Goal: Task Accomplishment & Management: Complete application form

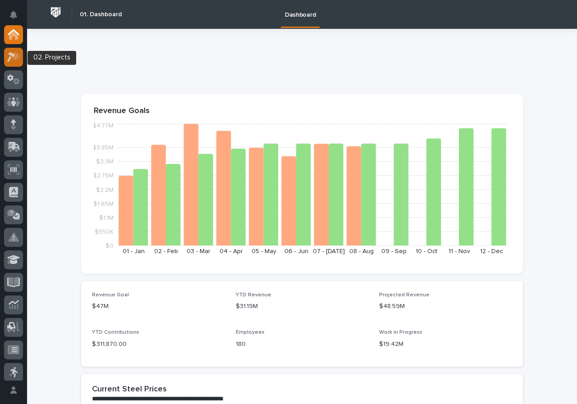
click at [21, 64] on link at bounding box center [13, 57] width 19 height 19
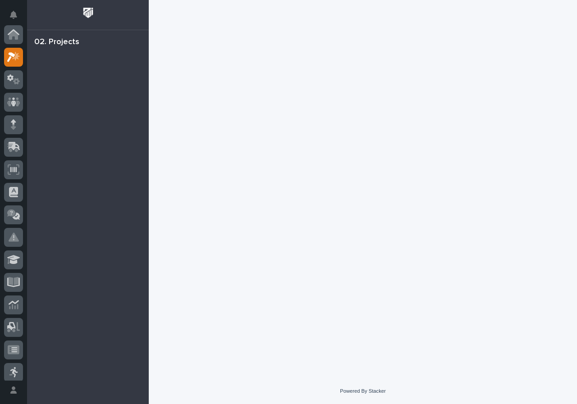
scroll to position [23, 0]
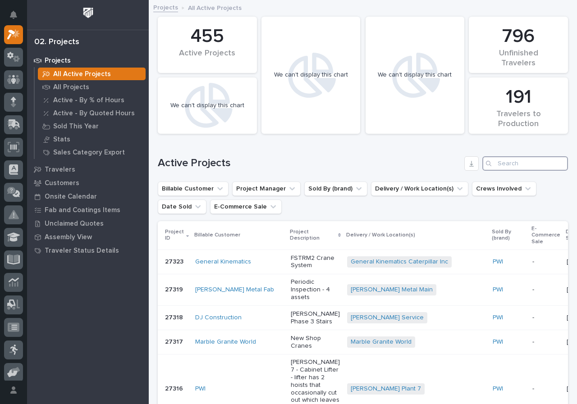
click at [501, 162] on input "Search" at bounding box center [525, 163] width 86 height 14
type input "crafco"
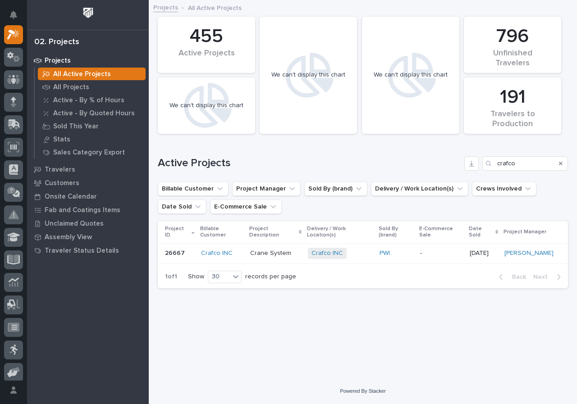
click at [298, 250] on p "Crane System" at bounding box center [275, 254] width 50 height 8
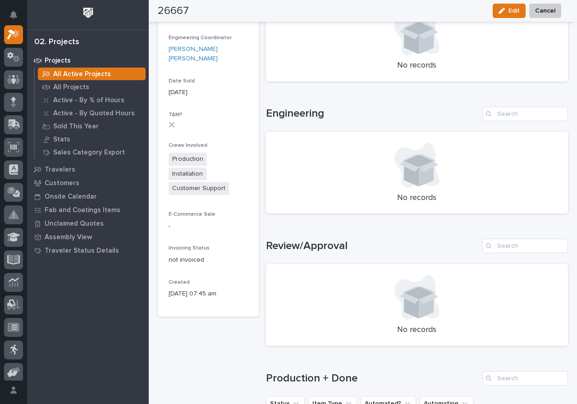
scroll to position [485, 0]
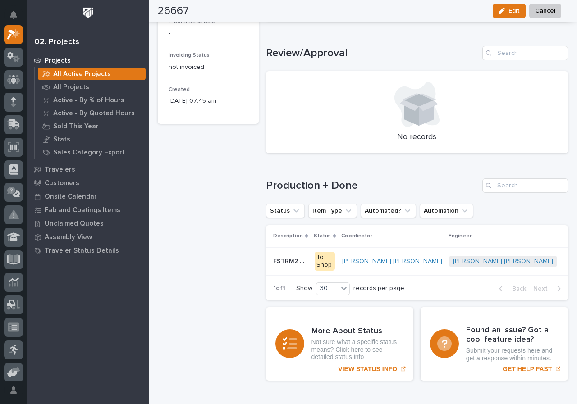
click at [446, 263] on td "Ben Lee Miller + 0" at bounding box center [509, 261] width 126 height 28
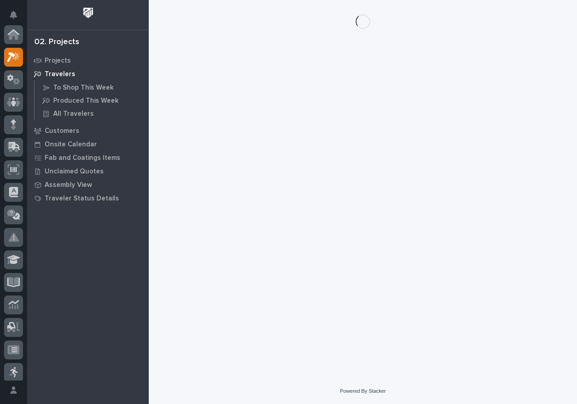
scroll to position [23, 0]
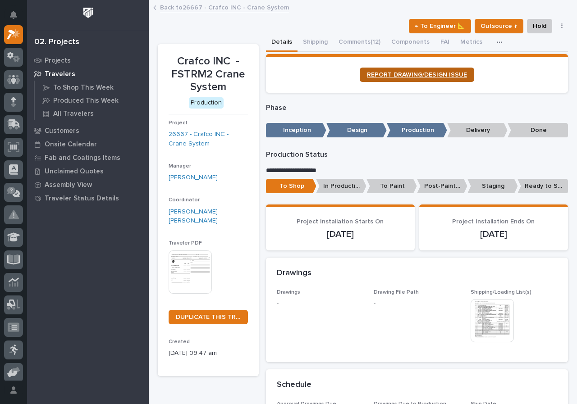
click at [424, 80] on link "REPORT DRAWING/DESIGN ISSUE" at bounding box center [417, 75] width 114 height 14
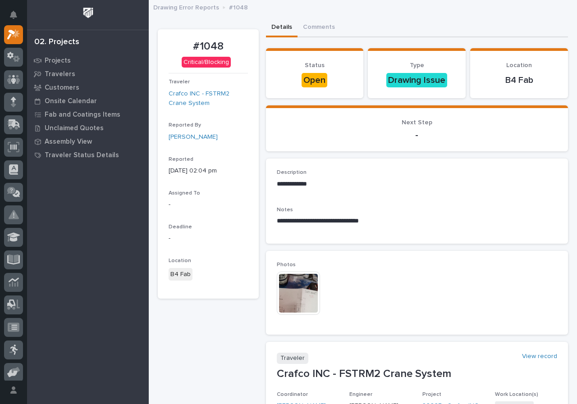
click at [61, 41] on div "02. Projects" at bounding box center [56, 42] width 45 height 10
click at [56, 55] on div "Projects" at bounding box center [87, 60] width 117 height 13
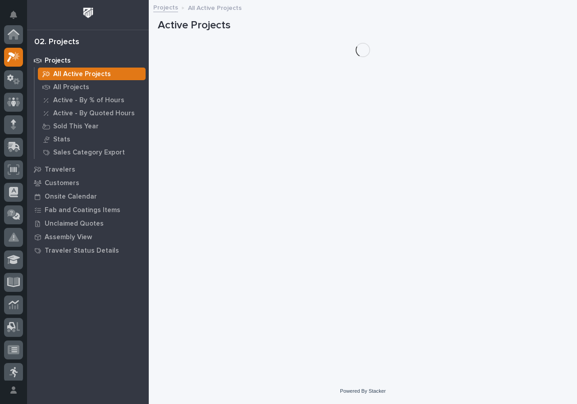
scroll to position [23, 0]
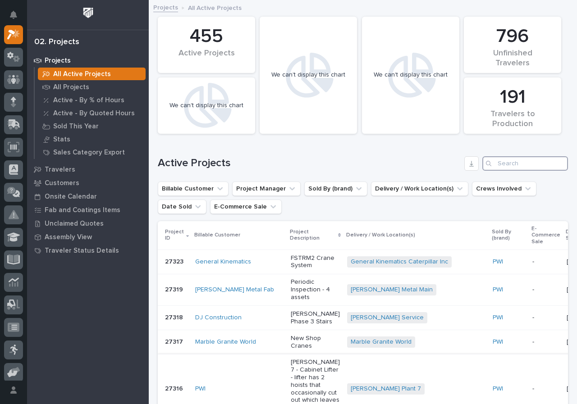
click at [542, 164] on input "Search" at bounding box center [525, 163] width 86 height 14
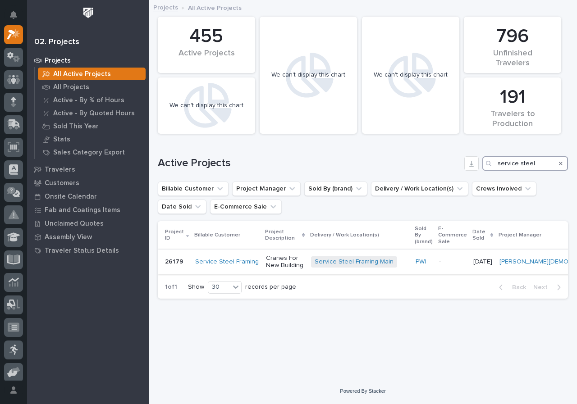
type input "service steel"
click at [303, 259] on p "Cranes For New Building" at bounding box center [285, 262] width 38 height 15
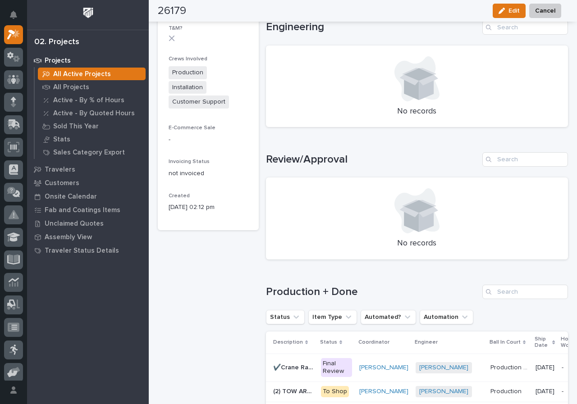
scroll to position [496, 0]
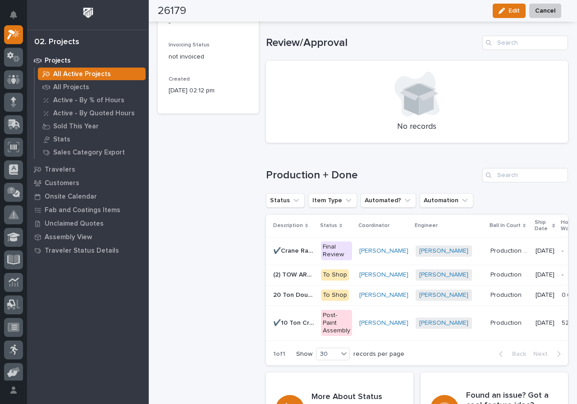
click at [310, 275] on td "(2) TOW ARM BRACKETS (2) TOW ARM BRACKETS" at bounding box center [291, 275] width 51 height 20
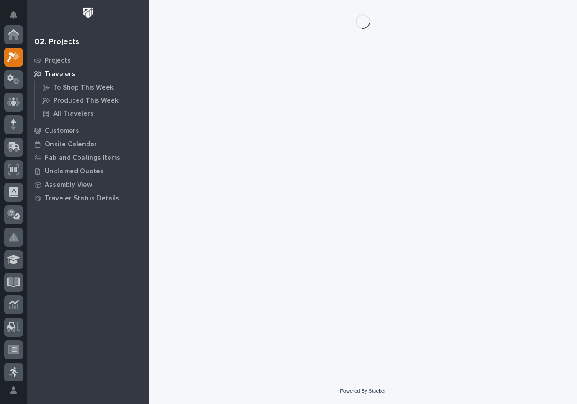
scroll to position [23, 0]
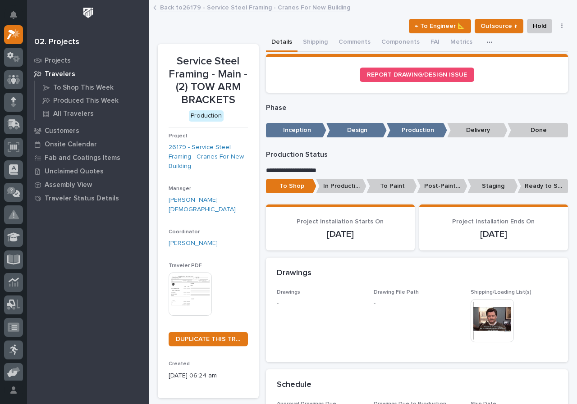
click at [248, 228] on section "Service Steel Framing - Main - (2) TOW ARM BRACKETS Production Project 26179 - …" at bounding box center [208, 221] width 101 height 355
click at [188, 281] on img at bounding box center [190, 294] width 43 height 43
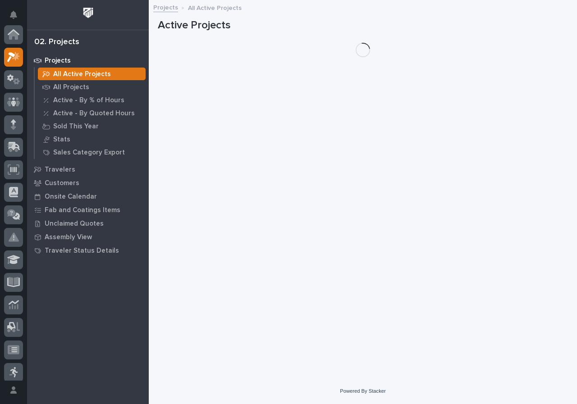
scroll to position [23, 0]
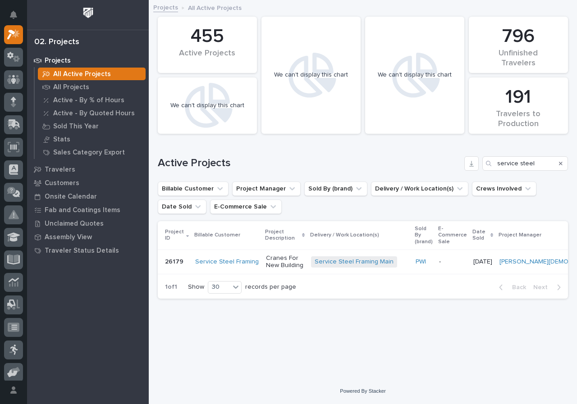
click at [315, 260] on td "Service Steel Framing Main + 0" at bounding box center [359, 262] width 105 height 24
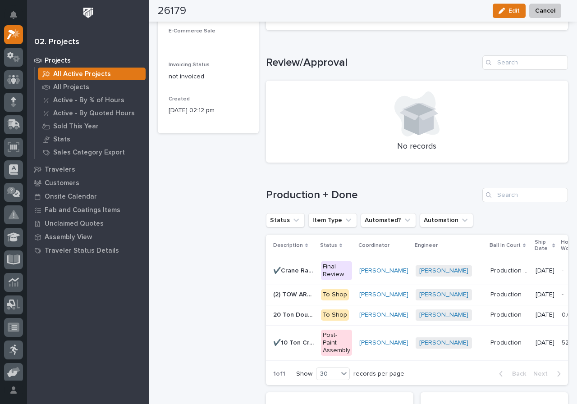
scroll to position [622, 0]
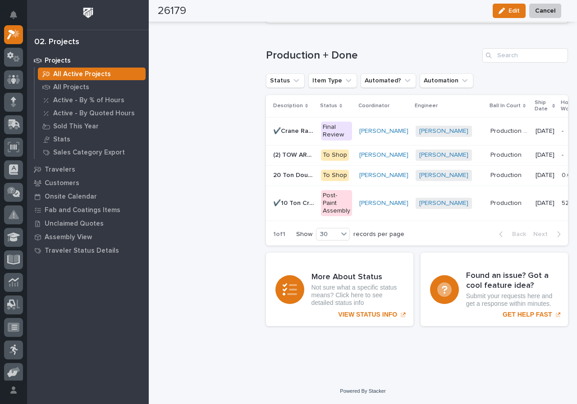
click at [311, 171] on td "20 Ton Double Box Girder Crane 20 Ton Double Box Girder Crane" at bounding box center [291, 175] width 51 height 20
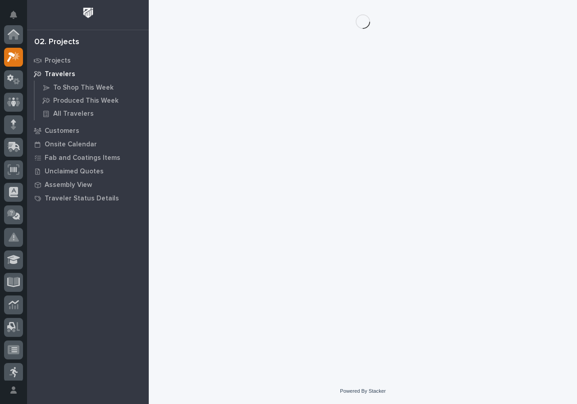
scroll to position [23, 0]
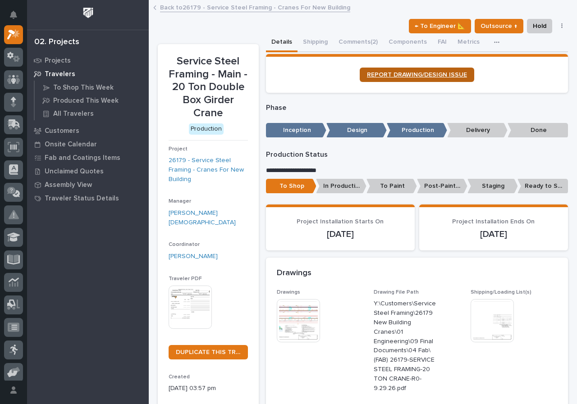
click at [416, 75] on span "REPORT DRAWING/DESIGN ISSUE" at bounding box center [417, 75] width 100 height 6
click at [15, 16] on icon "Notifications" at bounding box center [13, 15] width 7 height 8
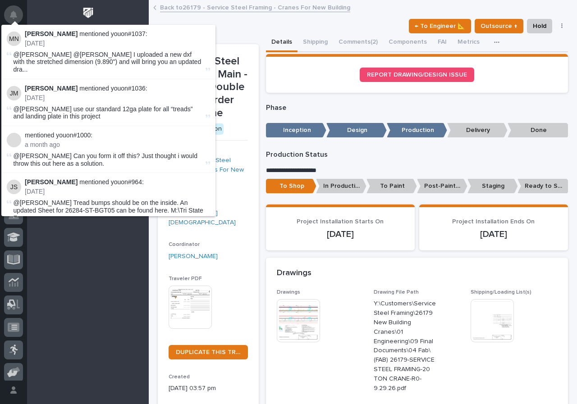
click at [21, 16] on button "Notifications" at bounding box center [13, 14] width 19 height 19
click at [14, 12] on icon "Notifications" at bounding box center [13, 15] width 7 height 8
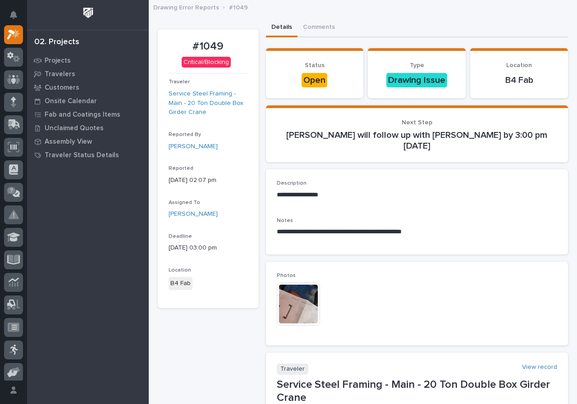
click at [91, 16] on img at bounding box center [88, 13] width 17 height 17
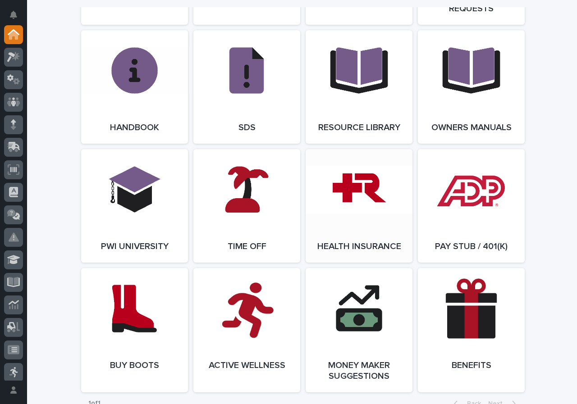
scroll to position [1172, 0]
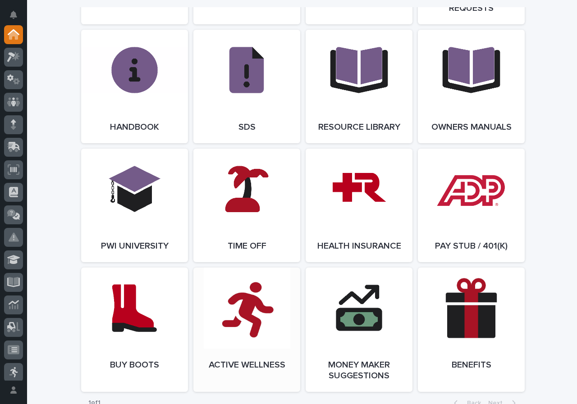
click at [275, 306] on link "Open Link" at bounding box center [246, 330] width 107 height 124
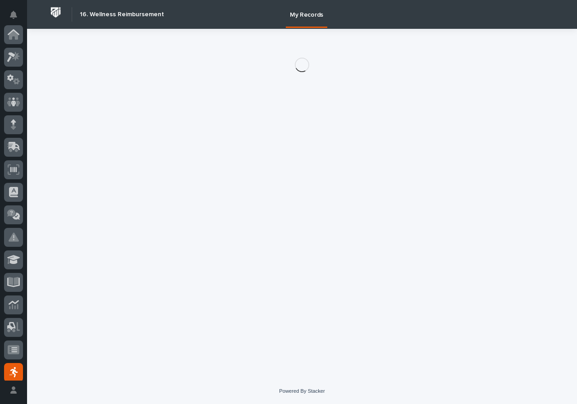
scroll to position [140, 0]
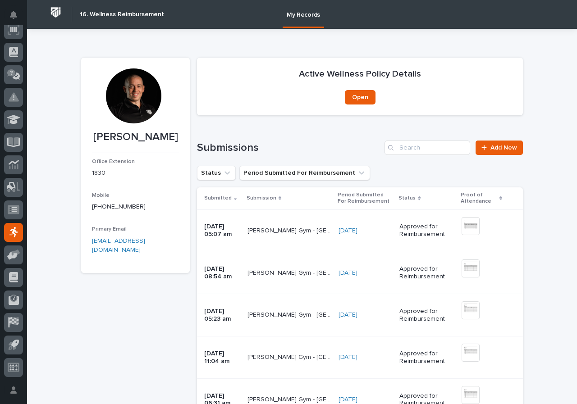
click at [502, 144] on link "Add New" at bounding box center [498, 148] width 47 height 14
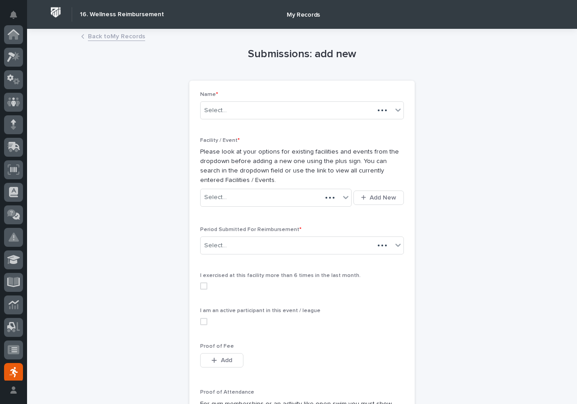
scroll to position [140, 0]
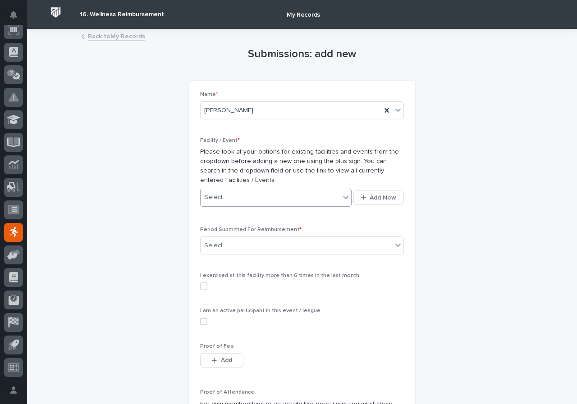
click at [284, 199] on div "Select..." at bounding box center [270, 197] width 139 height 15
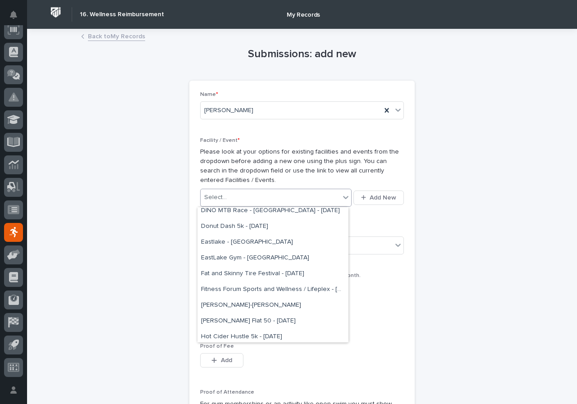
scroll to position [225, 0]
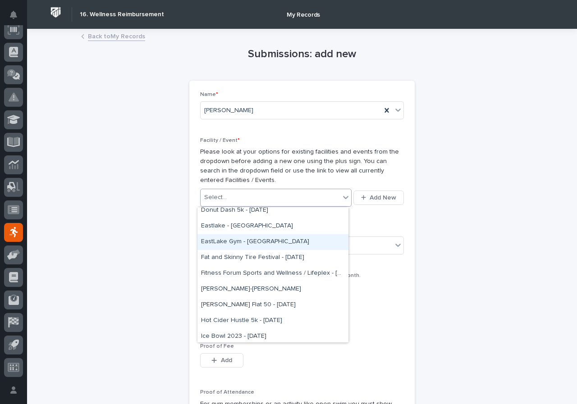
click at [265, 243] on div "EastLake Gym - [GEOGRAPHIC_DATA]" at bounding box center [272, 242] width 151 height 16
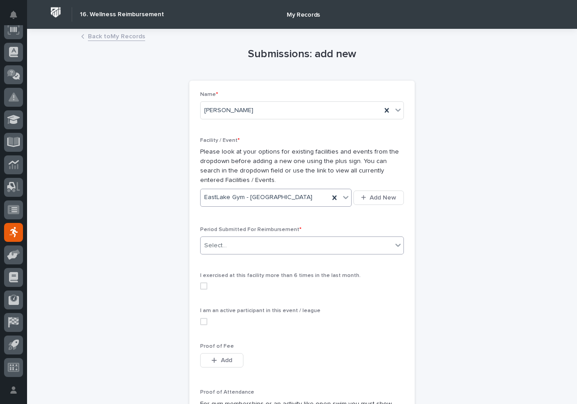
click at [264, 244] on div "Select..." at bounding box center [297, 245] width 192 height 15
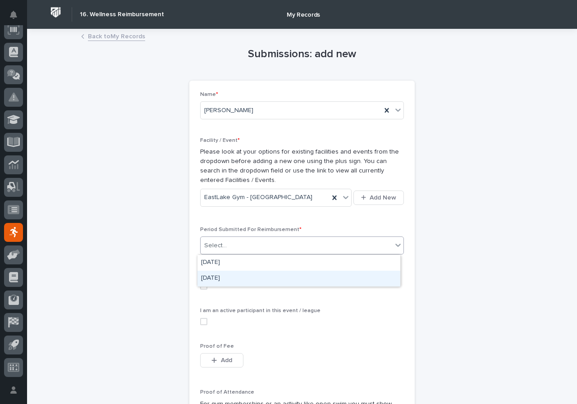
click at [263, 277] on div "[DATE]" at bounding box center [298, 279] width 203 height 16
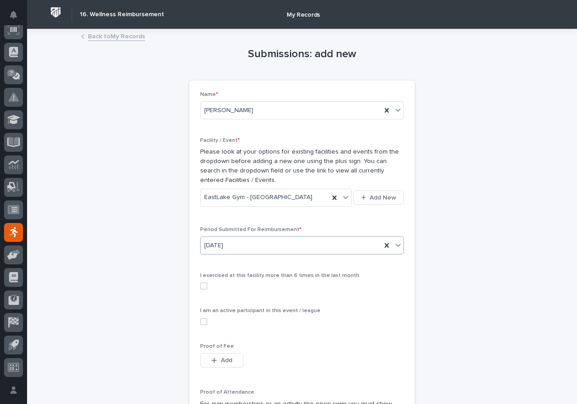
click at [200, 288] on span at bounding box center [203, 286] width 7 height 7
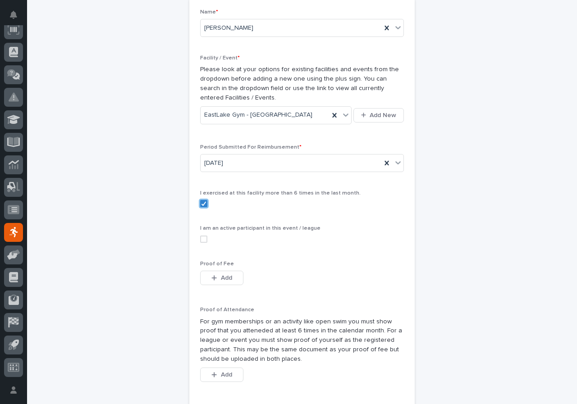
scroll to position [90, 0]
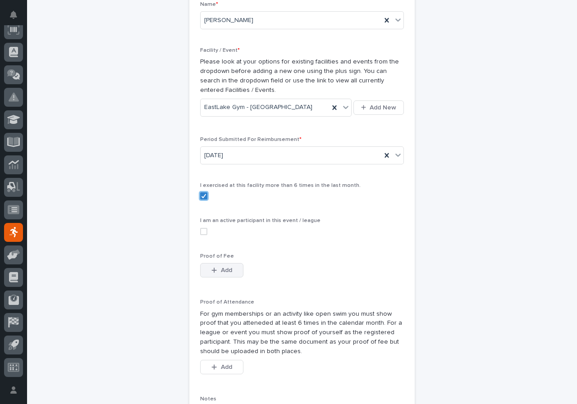
click at [225, 277] on button "Add" at bounding box center [221, 270] width 43 height 14
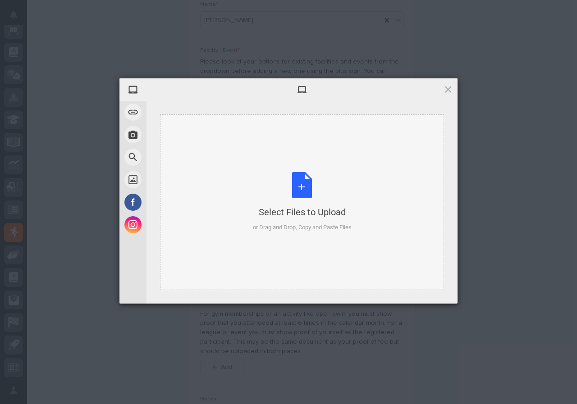
click at [267, 193] on div "Select Files to Upload or Drag and Drop, Copy and Paste Files" at bounding box center [302, 202] width 99 height 60
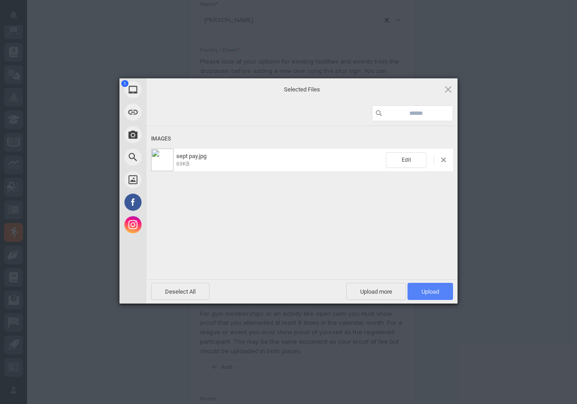
click at [421, 295] on span "Upload 1" at bounding box center [430, 291] width 46 height 17
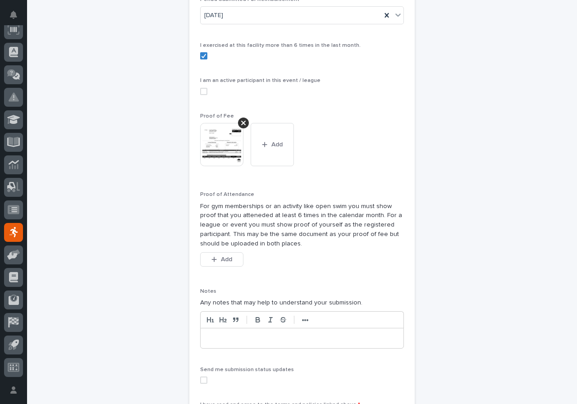
scroll to position [242, 0]
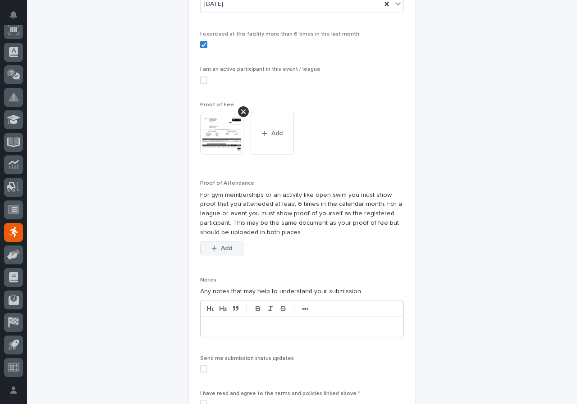
click at [216, 249] on div "button" at bounding box center [215, 248] width 9 height 6
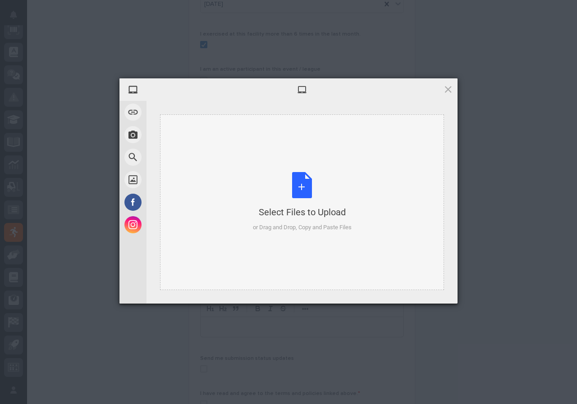
click at [251, 208] on div "Select Files to Upload or Drag and Drop, Copy and Paste Files" at bounding box center [302, 202] width 284 height 176
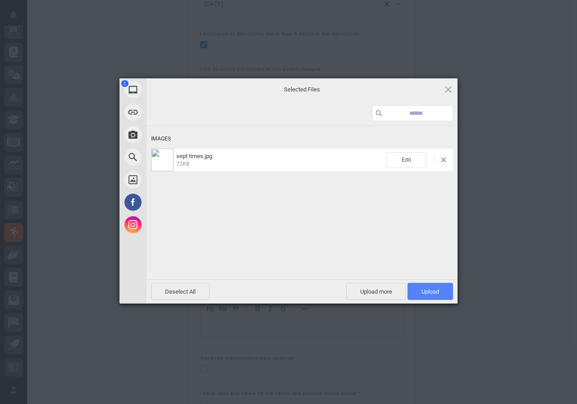
click at [444, 289] on span "Upload 1" at bounding box center [430, 291] width 46 height 17
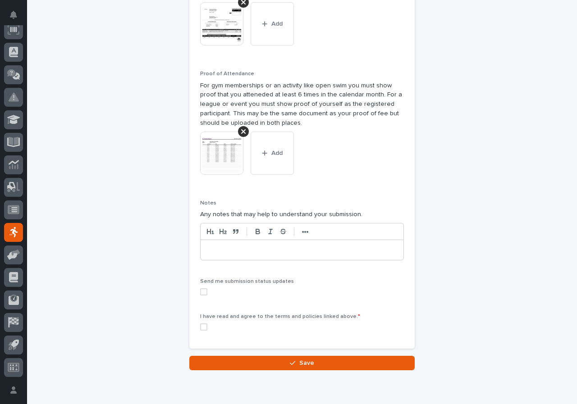
scroll to position [388, 0]
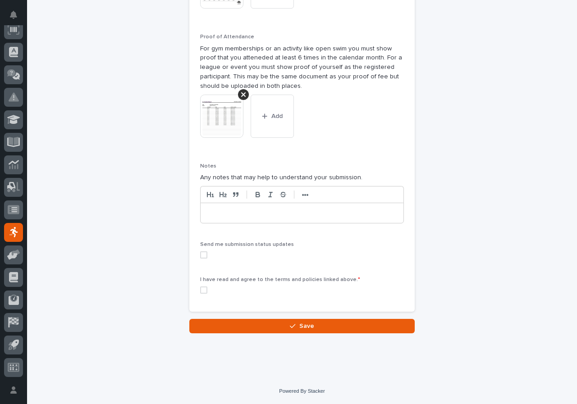
click at [200, 256] on span at bounding box center [203, 254] width 7 height 7
click at [200, 293] on span at bounding box center [203, 290] width 7 height 7
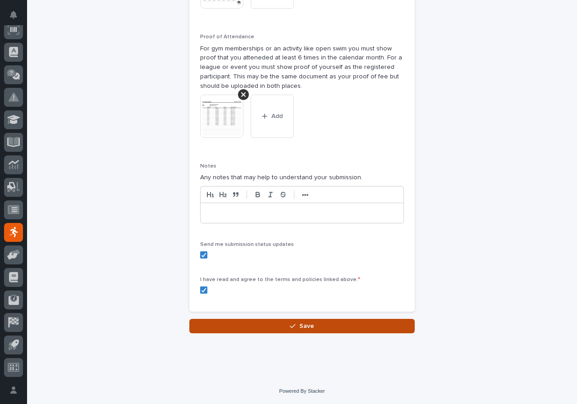
click at [230, 326] on button "Save" at bounding box center [301, 326] width 225 height 14
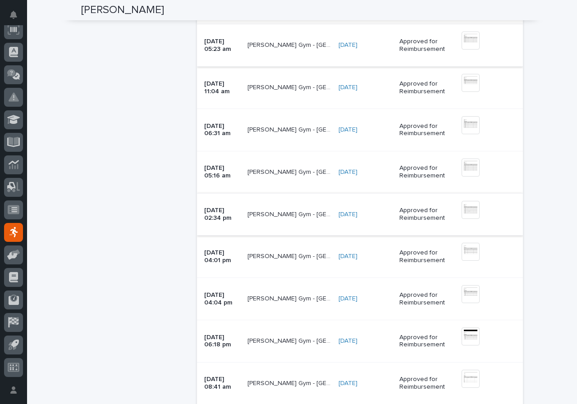
scroll to position [270, 0]
